Goal: Task Accomplishment & Management: Use online tool/utility

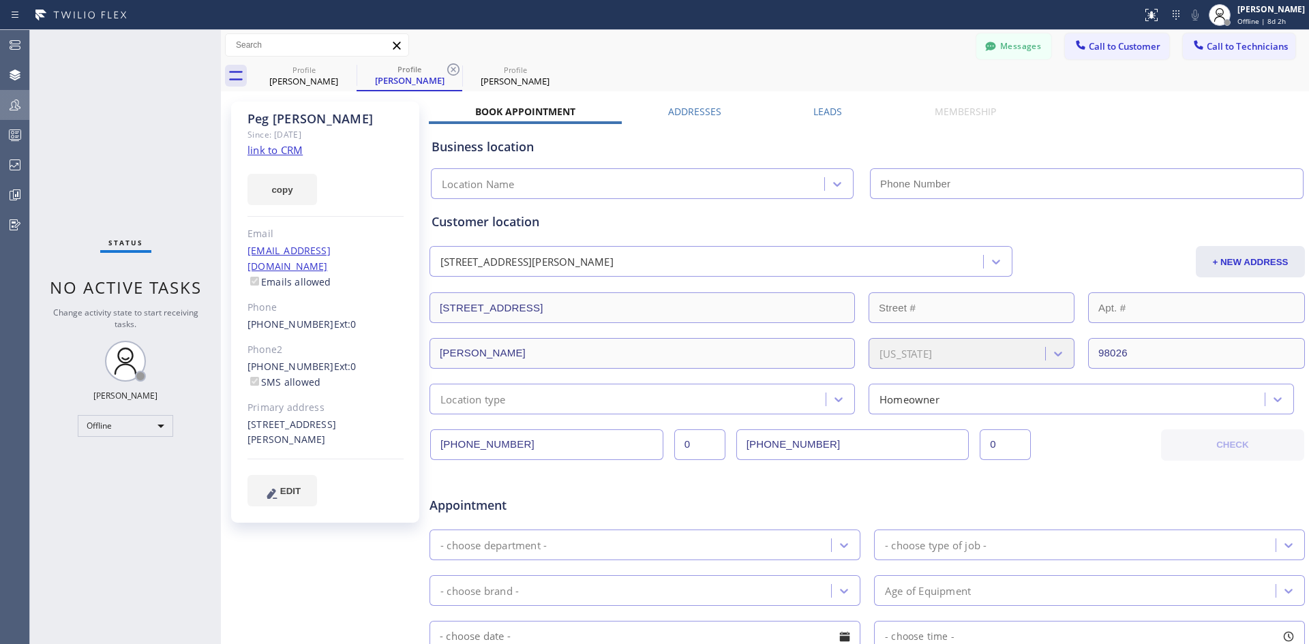
click at [10, 105] on icon at bounding box center [15, 105] width 16 height 16
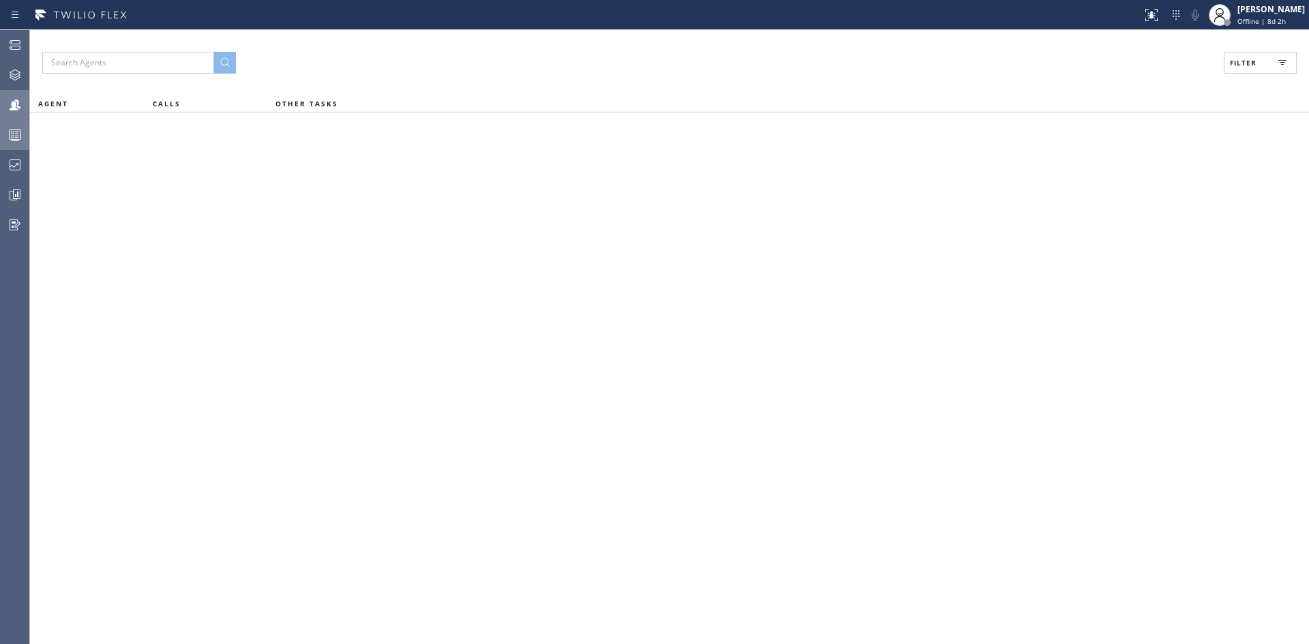
click at [10, 133] on icon at bounding box center [15, 135] width 16 height 16
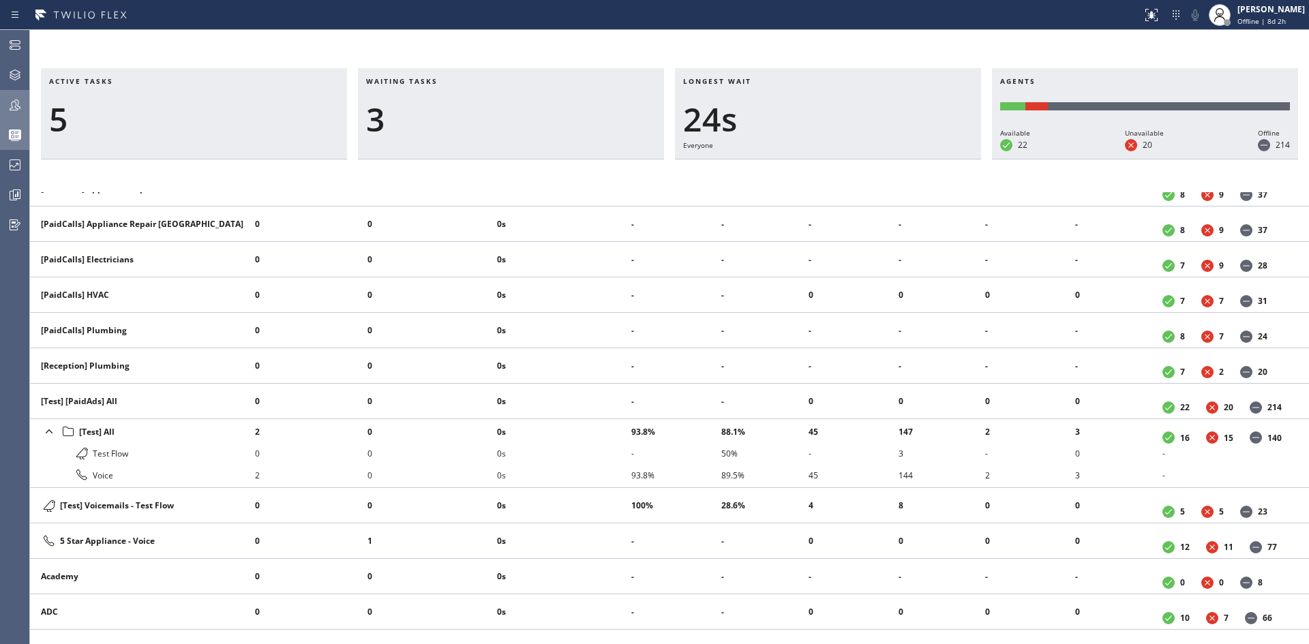
scroll to position [341, 0]
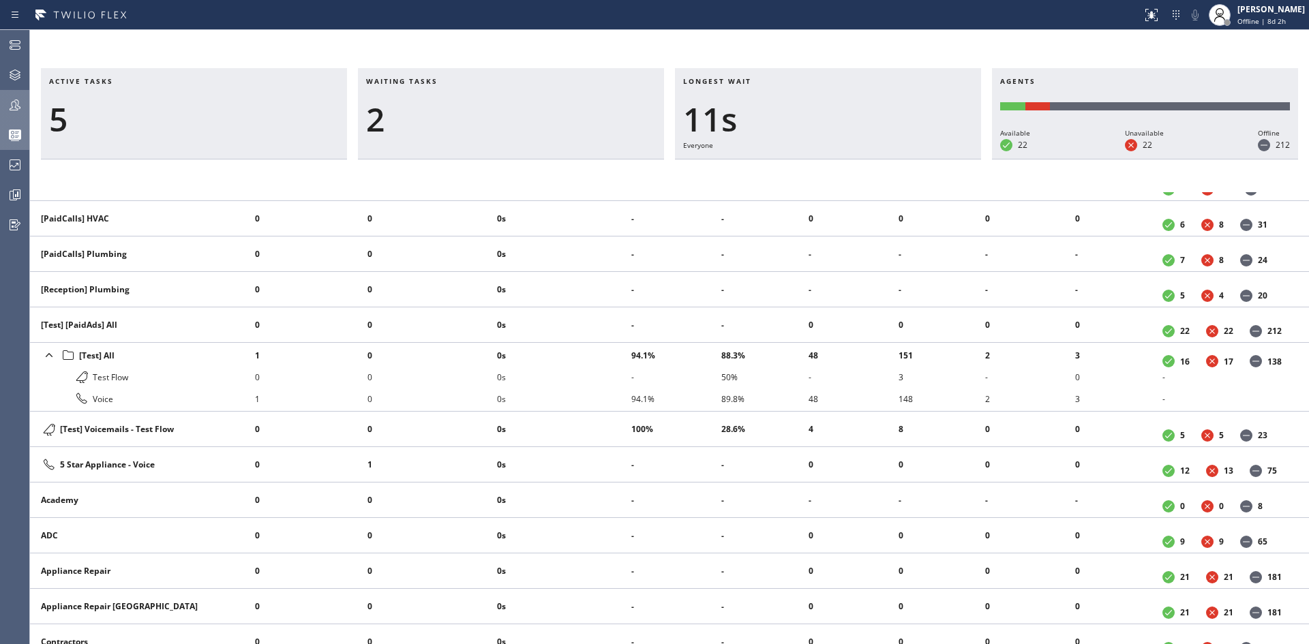
click at [794, 172] on div "Active tasks 5 Waiting tasks 2 Longest wait 11s Everyone Agents Available 22 Un…" at bounding box center [669, 356] width 1279 height 576
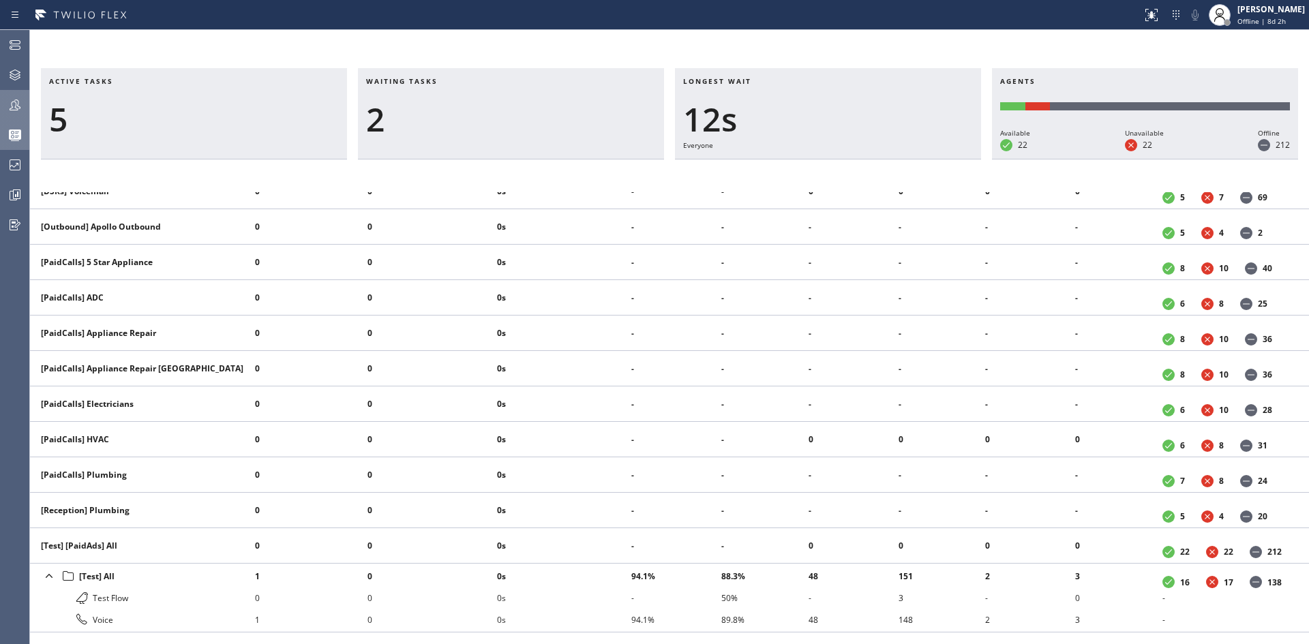
scroll to position [0, 0]
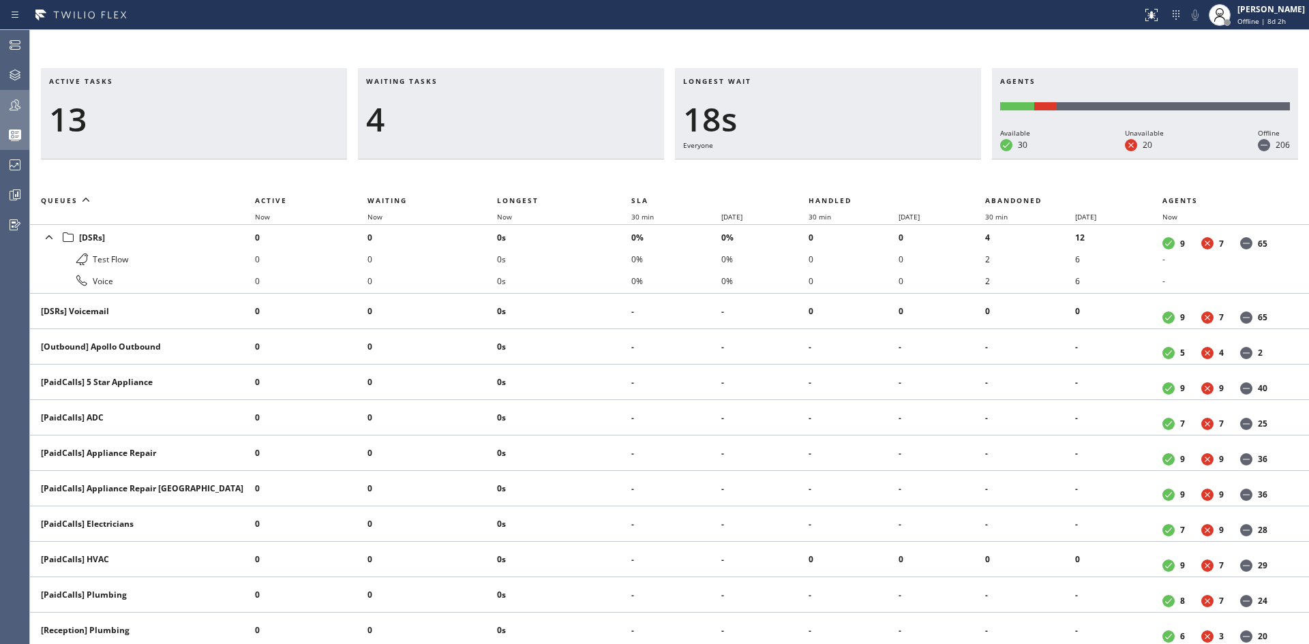
click at [899, 44] on div "Active tasks 13 Waiting tasks 4 Longest wait 18s Everyone Agents Available 30 U…" at bounding box center [669, 337] width 1279 height 614
